Goal: Register for event/course

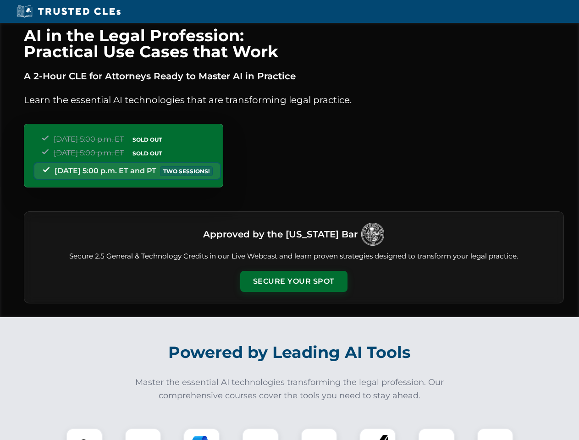
click at [293, 281] on button "Secure Your Spot" at bounding box center [293, 281] width 107 height 21
click at [84, 434] on img at bounding box center [84, 446] width 27 height 27
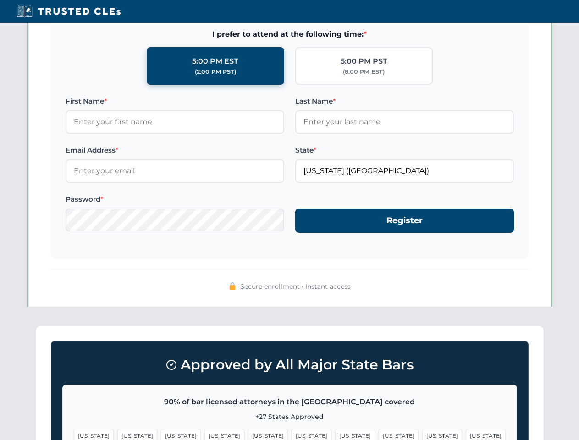
click at [335, 434] on span "[US_STATE]" at bounding box center [355, 435] width 40 height 13
click at [422, 434] on span "[US_STATE]" at bounding box center [442, 435] width 40 height 13
